Goal: Information Seeking & Learning: Learn about a topic

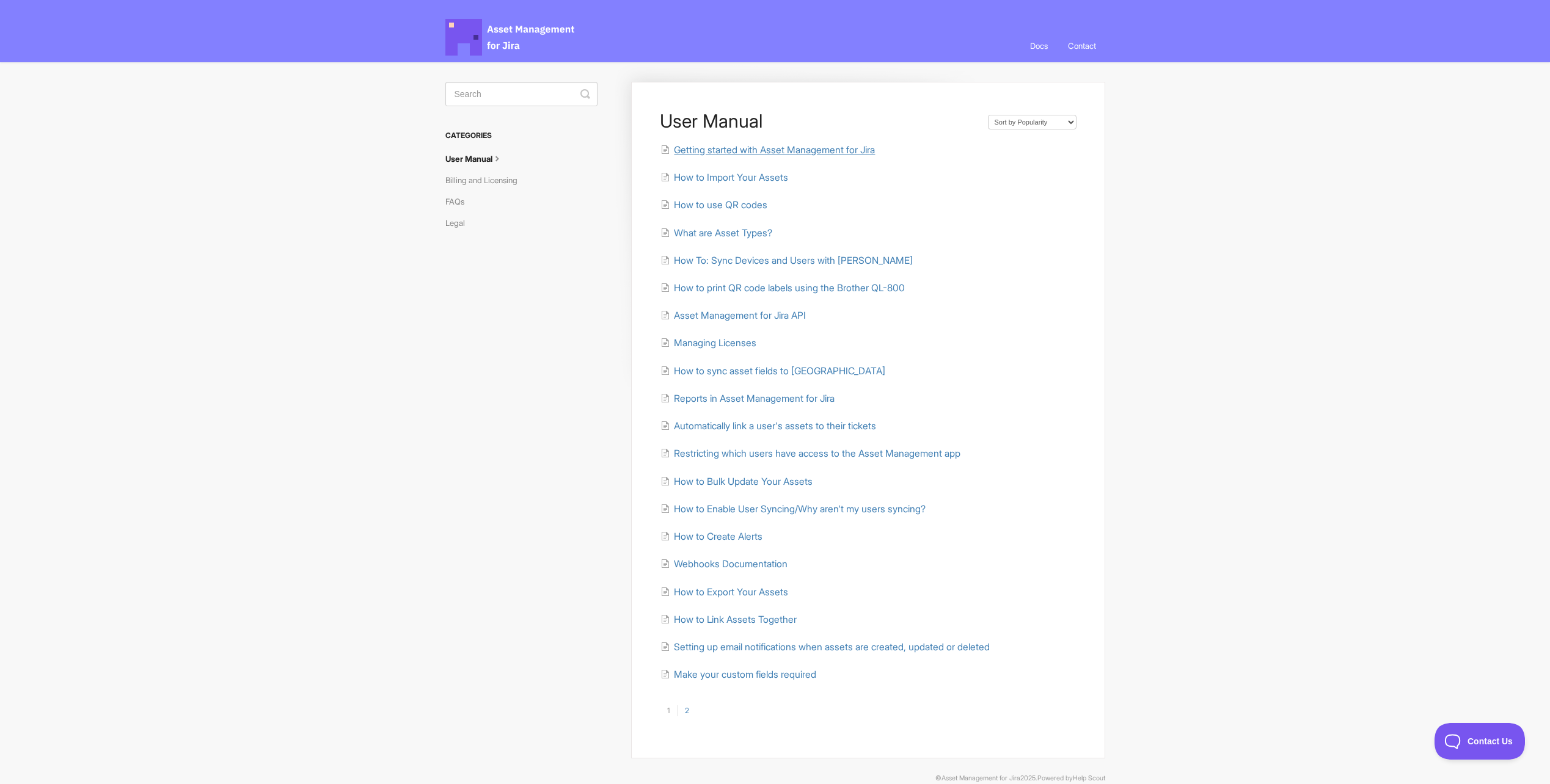
click at [796, 148] on span "Getting started with Asset Management for Jira" at bounding box center [774, 150] width 201 height 12
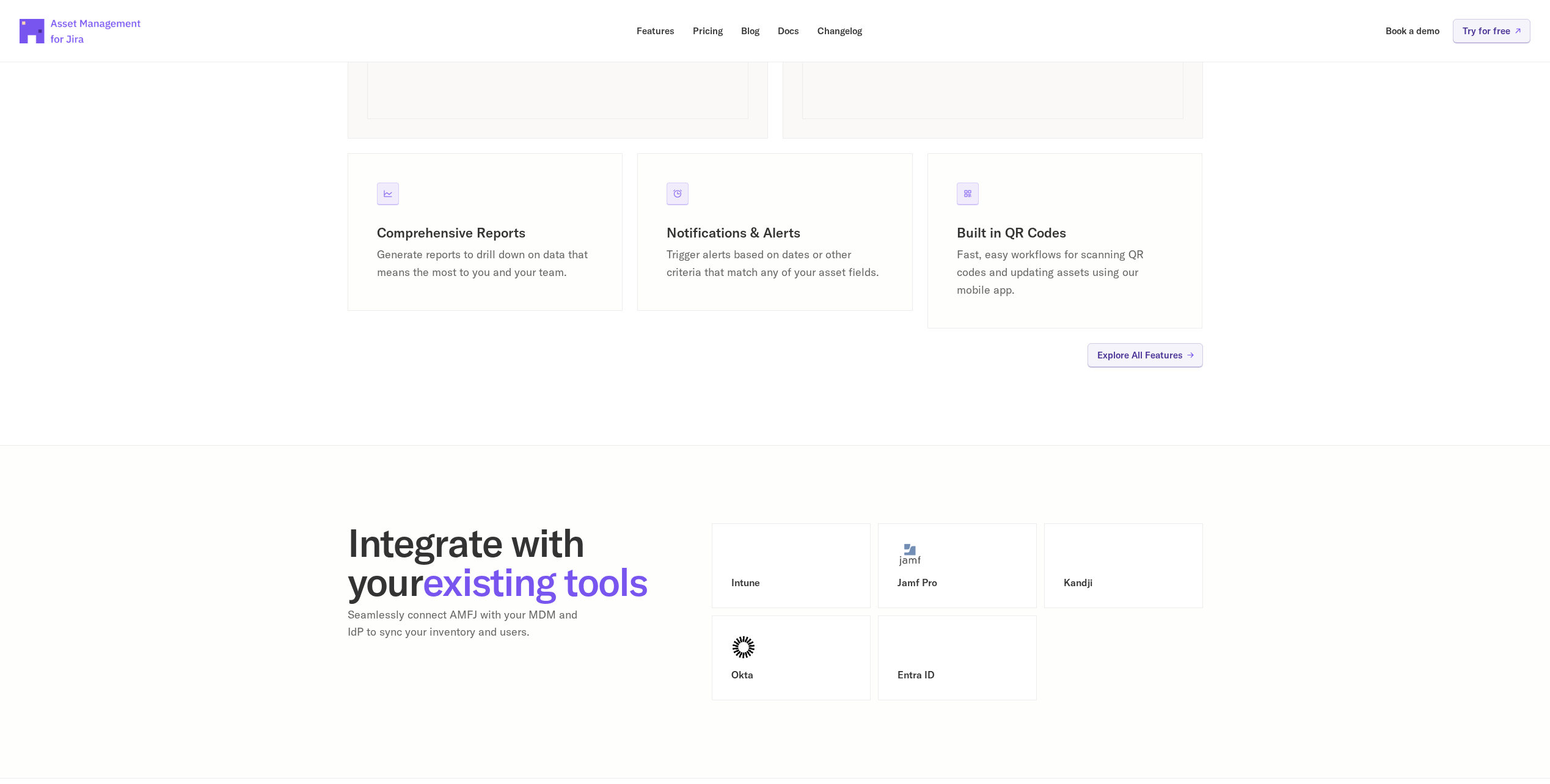
scroll to position [1160, 0]
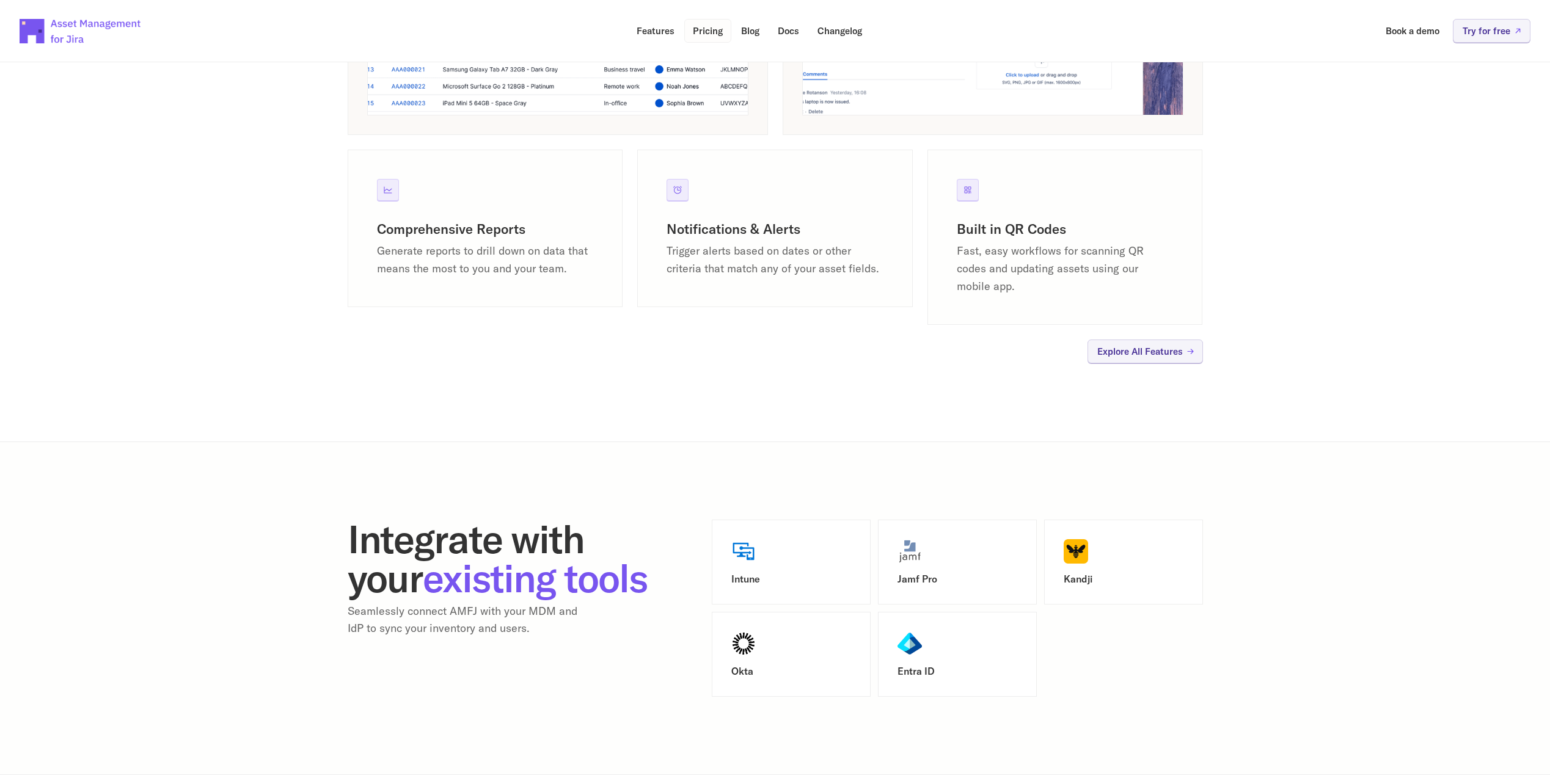
click at [695, 32] on p "Pricing" at bounding box center [708, 30] width 30 height 9
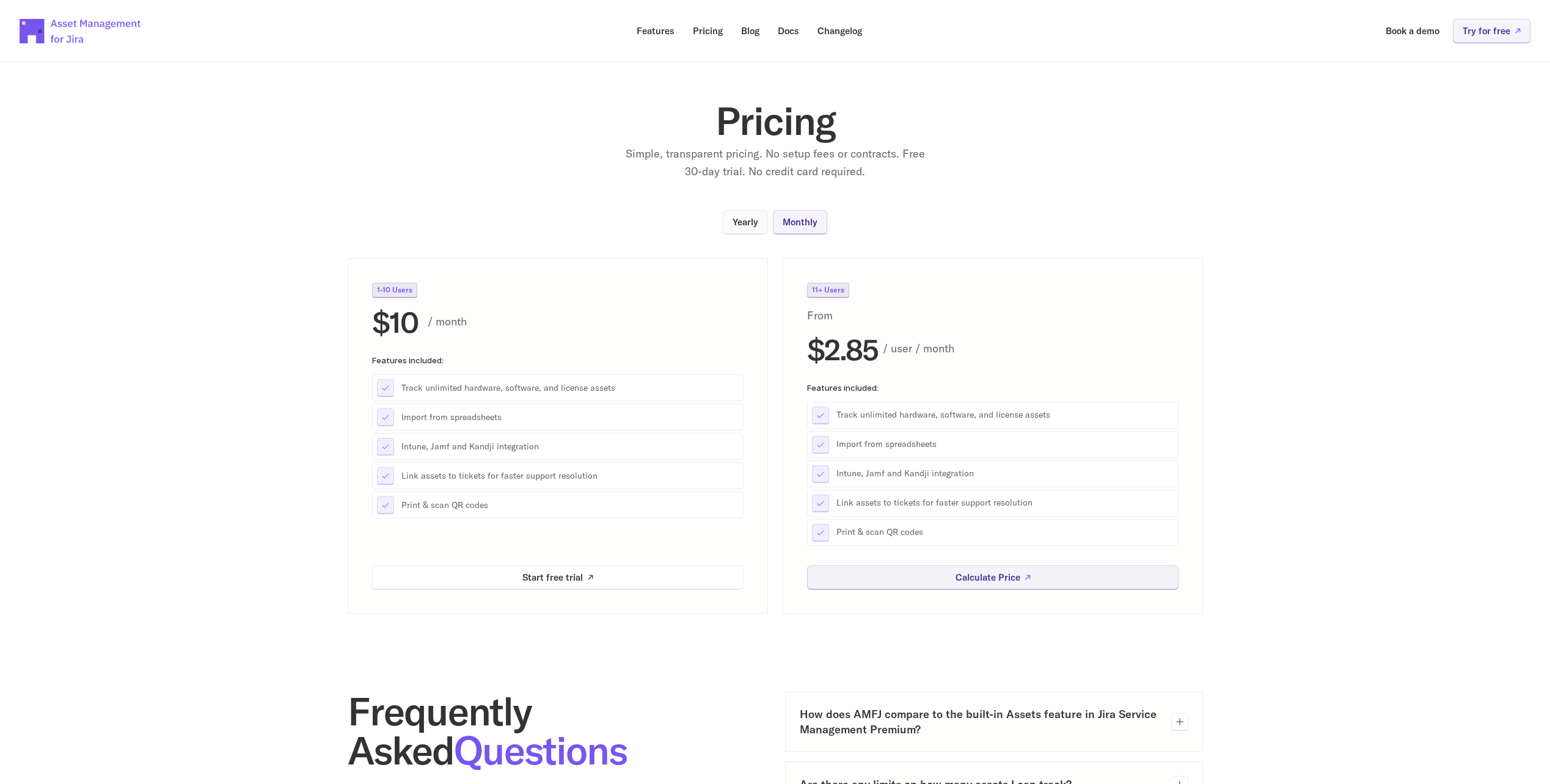
click at [742, 217] on p "Yearly" at bounding box center [746, 221] width 25 height 9
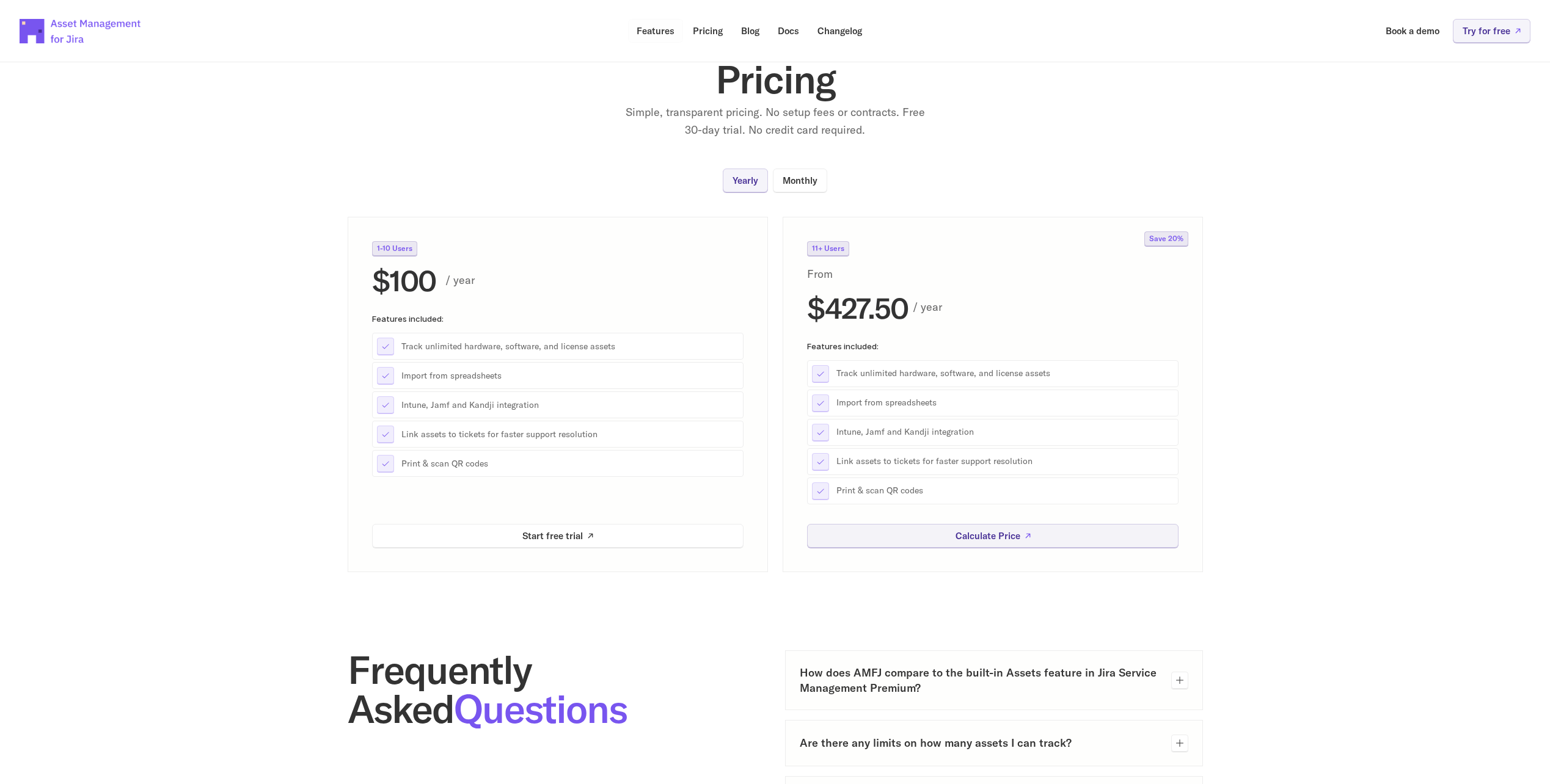
scroll to position [61, 0]
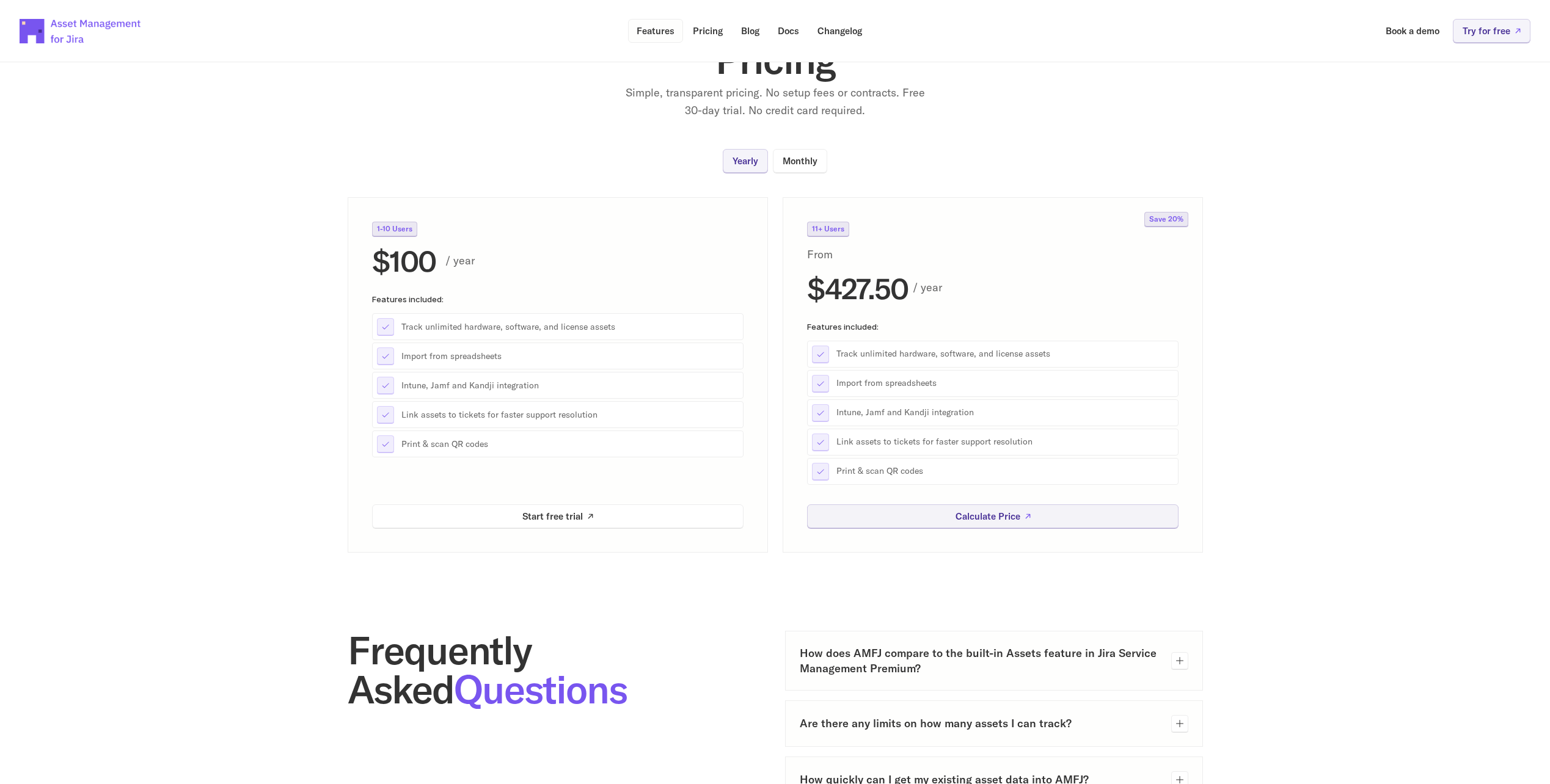
click at [628, 40] on link "Features" at bounding box center [655, 30] width 55 height 24
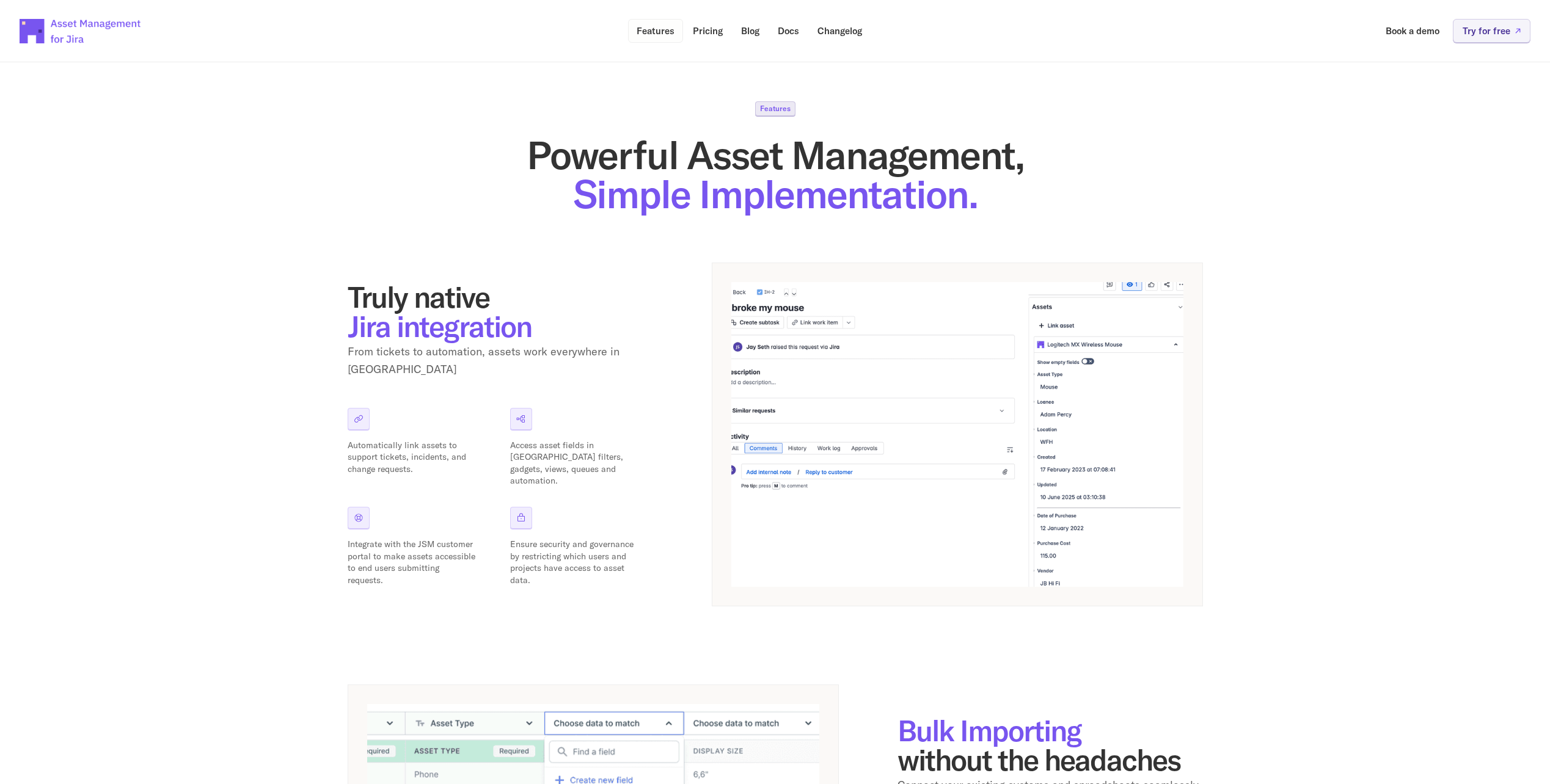
click at [665, 32] on p "Features" at bounding box center [655, 30] width 38 height 9
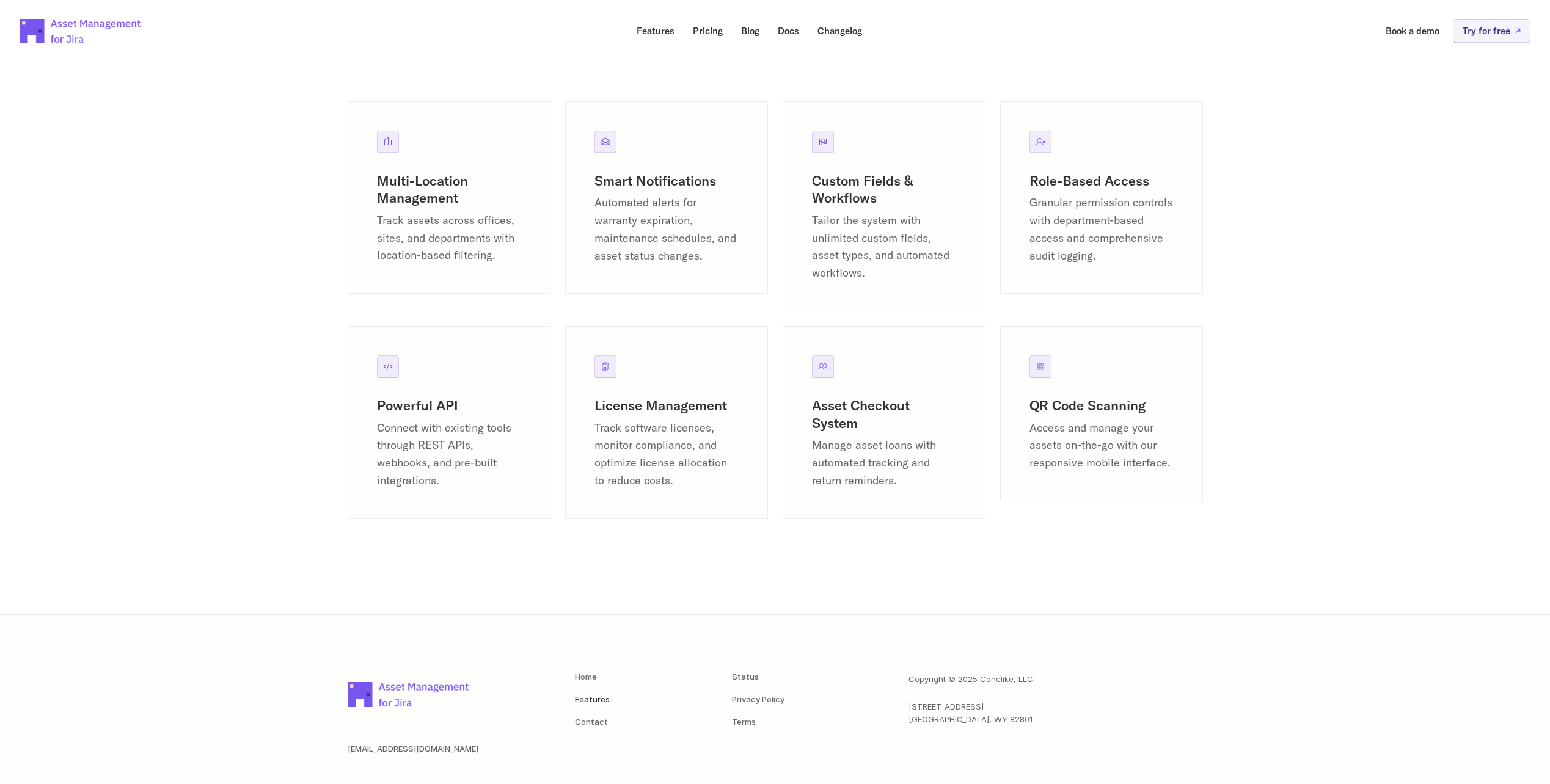
scroll to position [1421, 0]
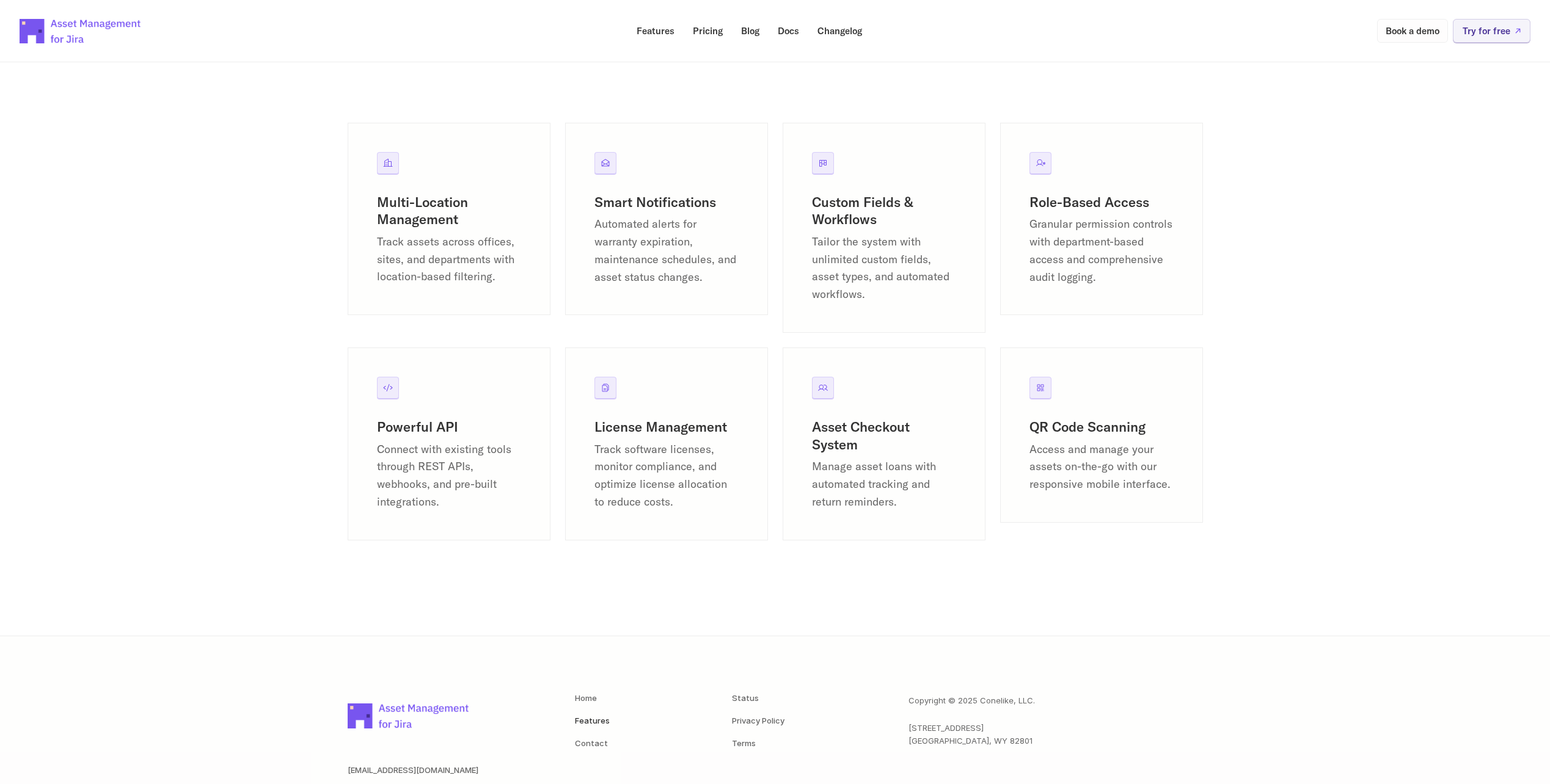
click at [1405, 24] on link "Book a demo" at bounding box center [1413, 30] width 71 height 24
